Goal: Check status: Check status

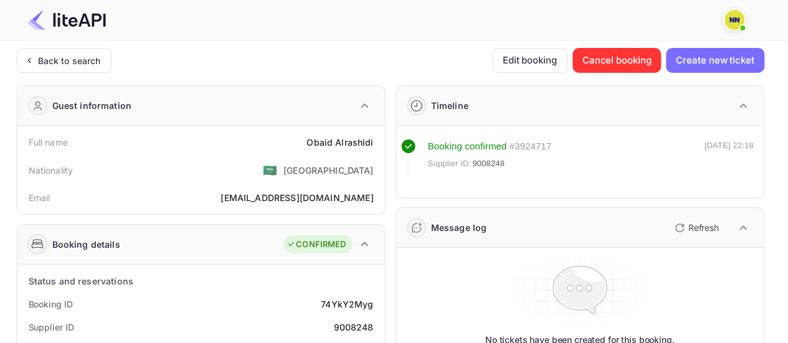
click at [79, 60] on div "Back to search" at bounding box center [69, 60] width 63 height 13
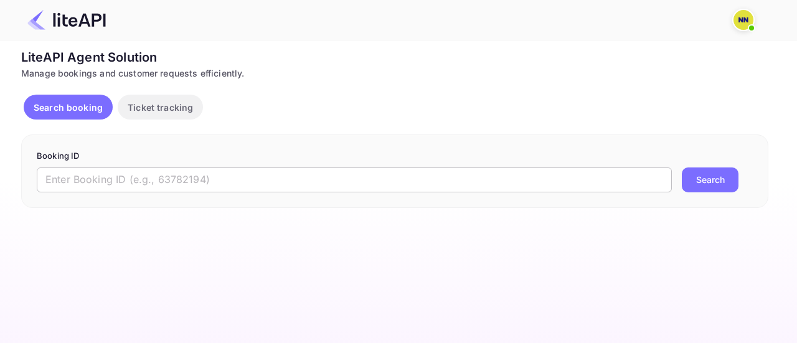
click at [150, 178] on input "text" at bounding box center [354, 180] width 635 height 25
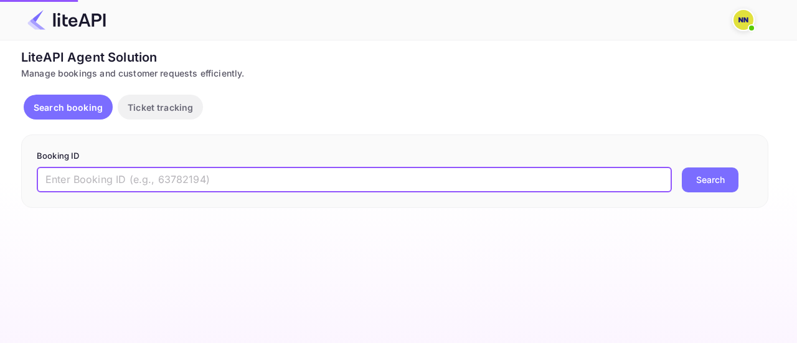
paste input "m1kfwLMLu"
type input "m1kfwLMLu"
click at [682, 168] on button "Search" at bounding box center [710, 180] width 57 height 25
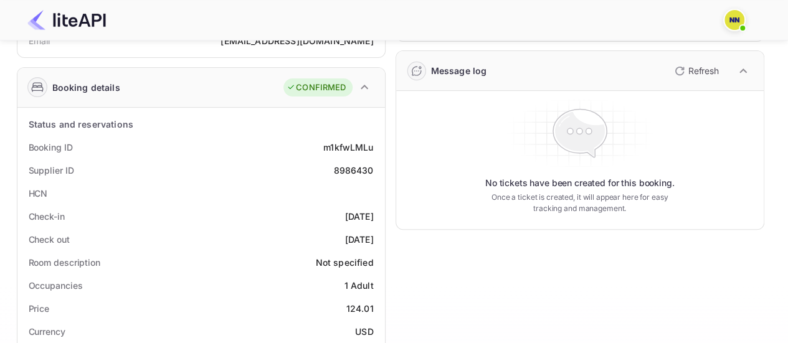
scroll to position [156, 0]
